Goal: Task Accomplishment & Management: Manage account settings

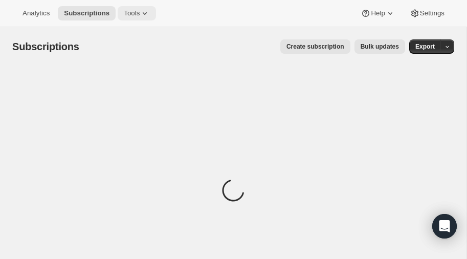
click at [141, 13] on icon at bounding box center [145, 13] width 10 height 10
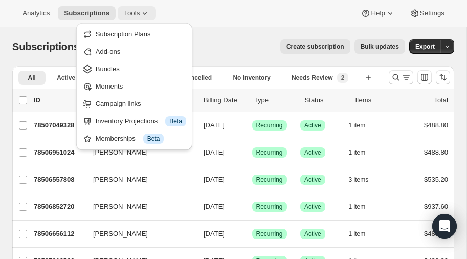
click at [142, 11] on icon at bounding box center [145, 13] width 10 height 10
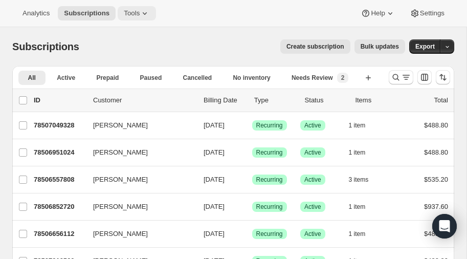
click at [142, 11] on icon at bounding box center [145, 13] width 10 height 10
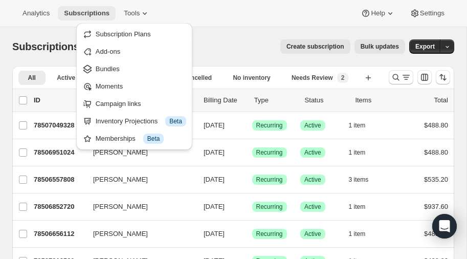
click at [88, 13] on span "Subscriptions" at bounding box center [87, 13] width 46 height 8
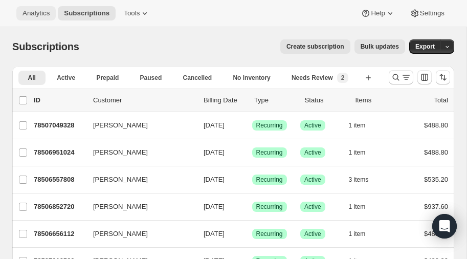
click at [39, 13] on span "Analytics" at bounding box center [36, 13] width 27 height 8
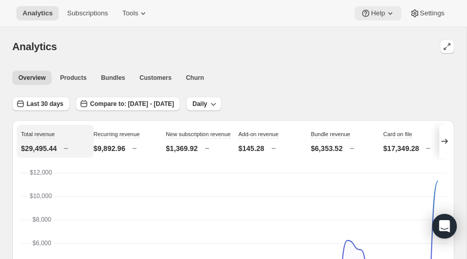
click at [390, 13] on icon at bounding box center [390, 13] width 10 height 10
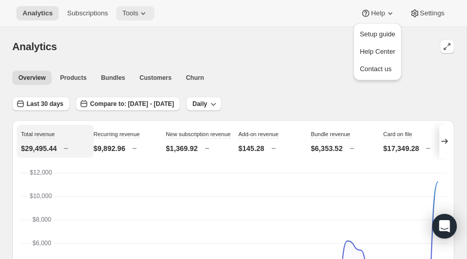
click at [134, 13] on span "Tools" at bounding box center [130, 13] width 16 height 8
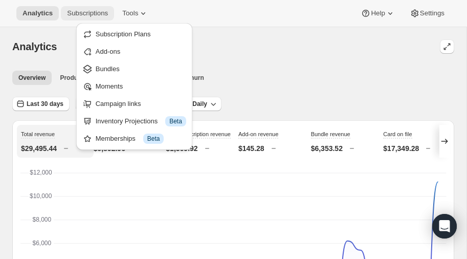
click at [92, 13] on span "Subscriptions" at bounding box center [87, 13] width 41 height 8
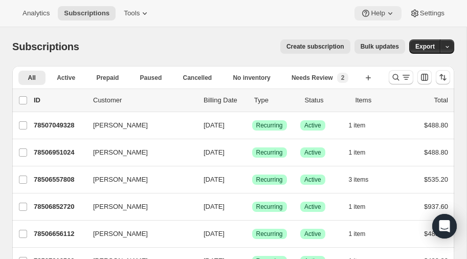
click at [386, 10] on icon at bounding box center [390, 13] width 10 height 10
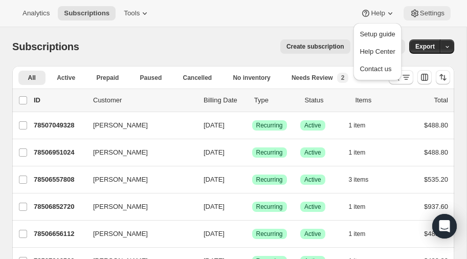
click at [426, 15] on span "Settings" at bounding box center [432, 13] width 25 height 8
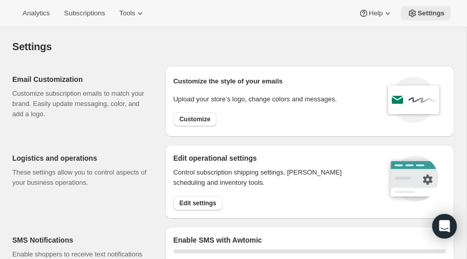
select select "22:00"
select select "09:00"
